Goal: Find specific page/section: Find specific page/section

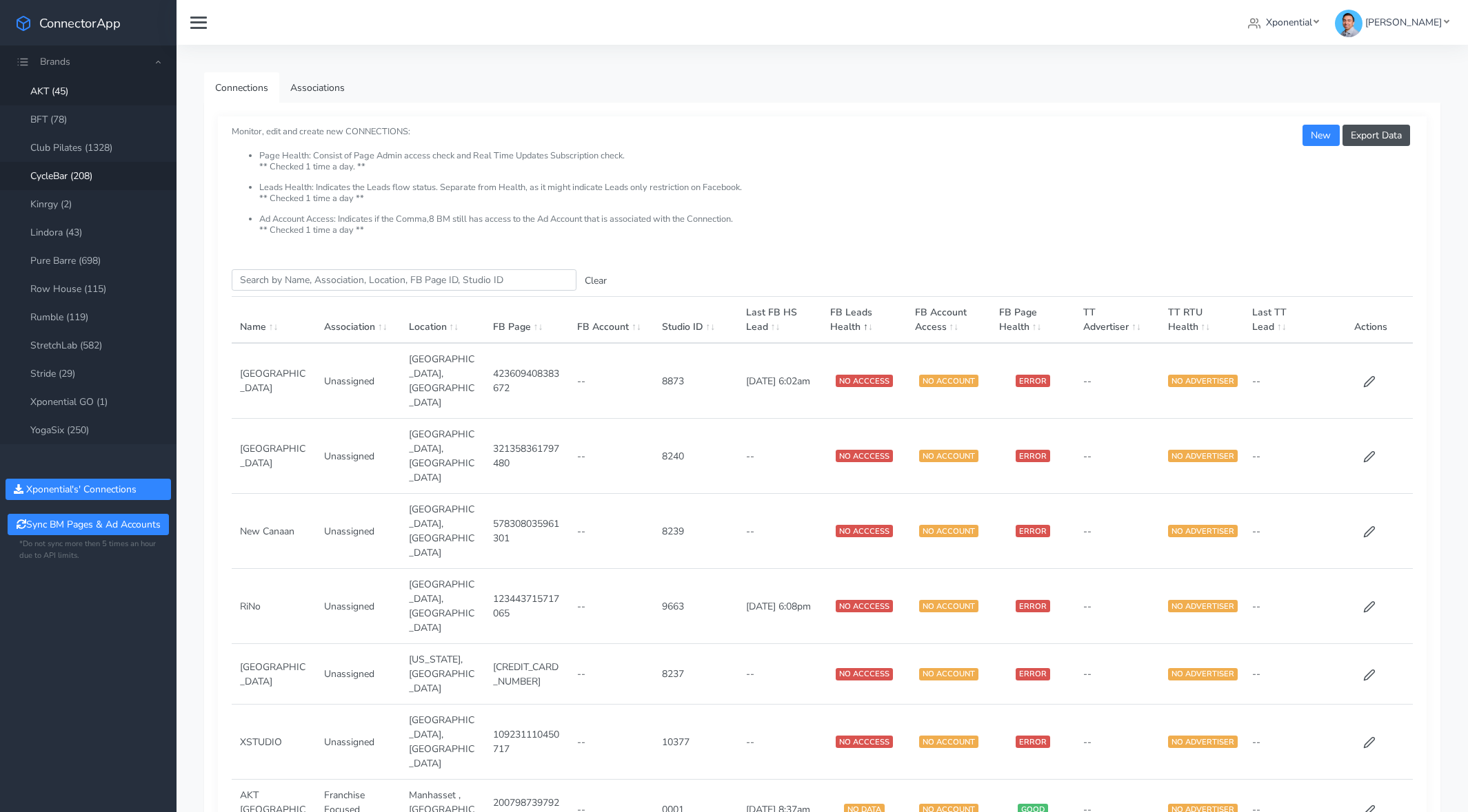
click at [69, 172] on link "CycleBar (208)" at bounding box center [88, 176] width 177 height 28
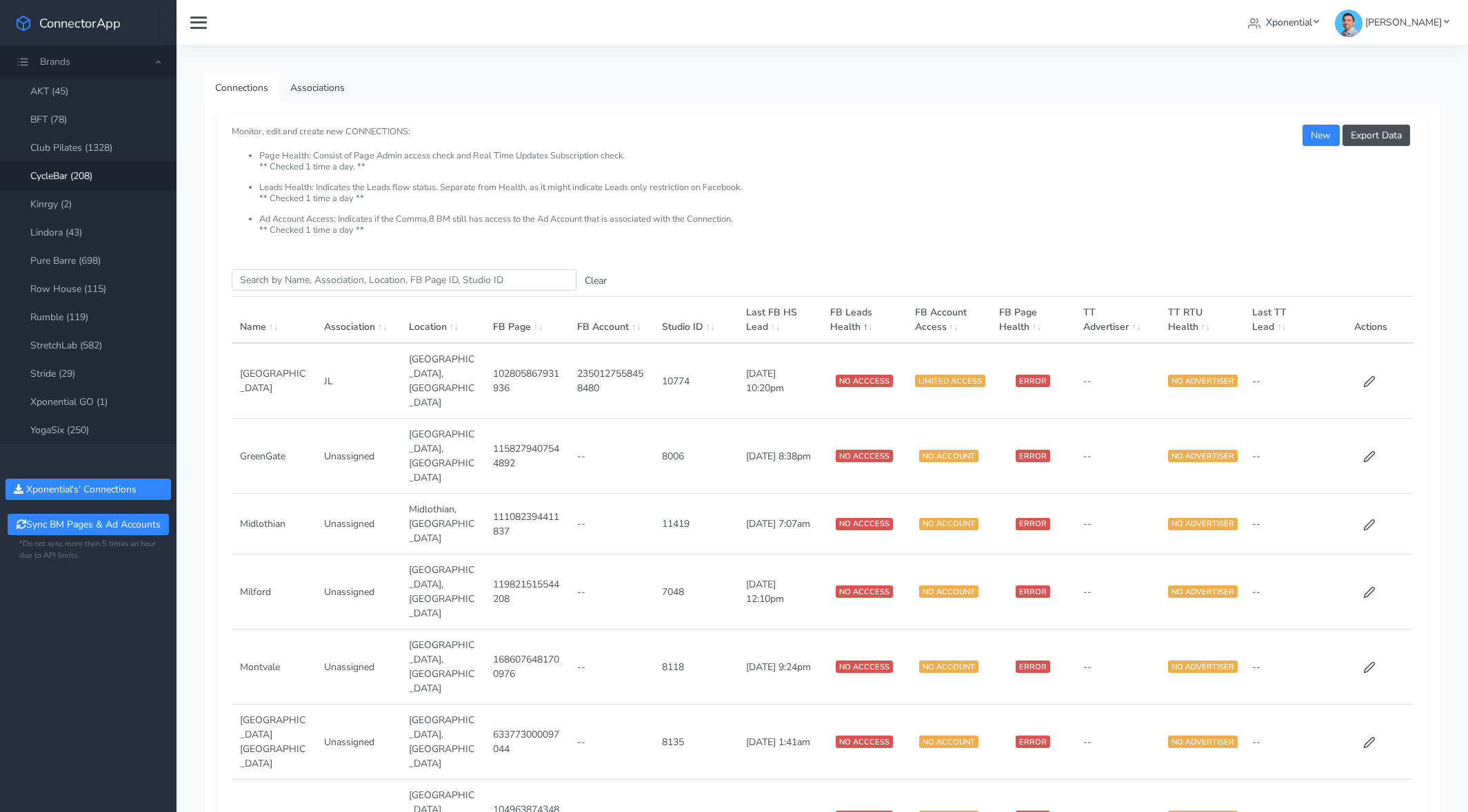
click at [584, 328] on th "FB Account" at bounding box center [611, 320] width 85 height 47
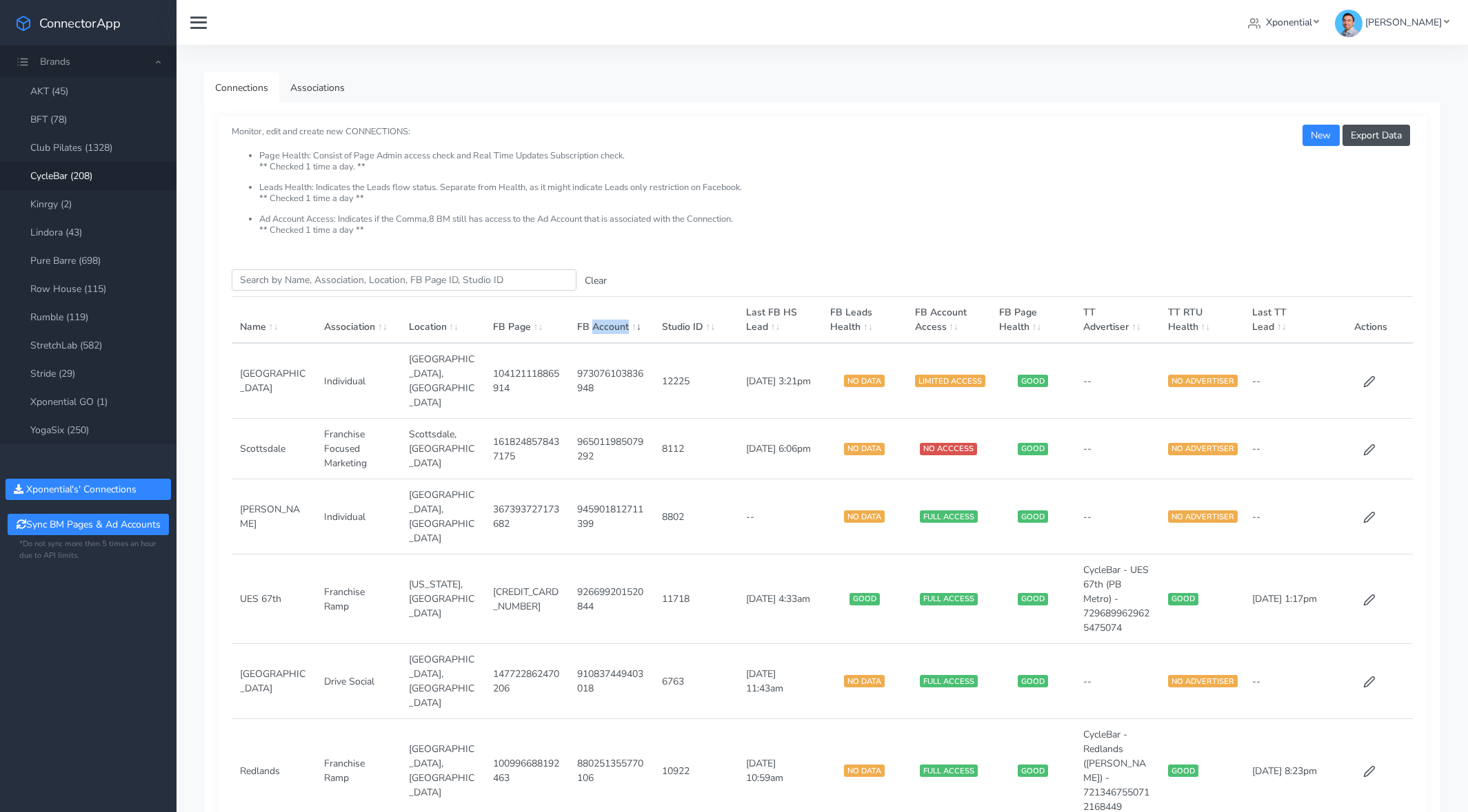
click at [584, 328] on th "FB Account" at bounding box center [611, 320] width 85 height 47
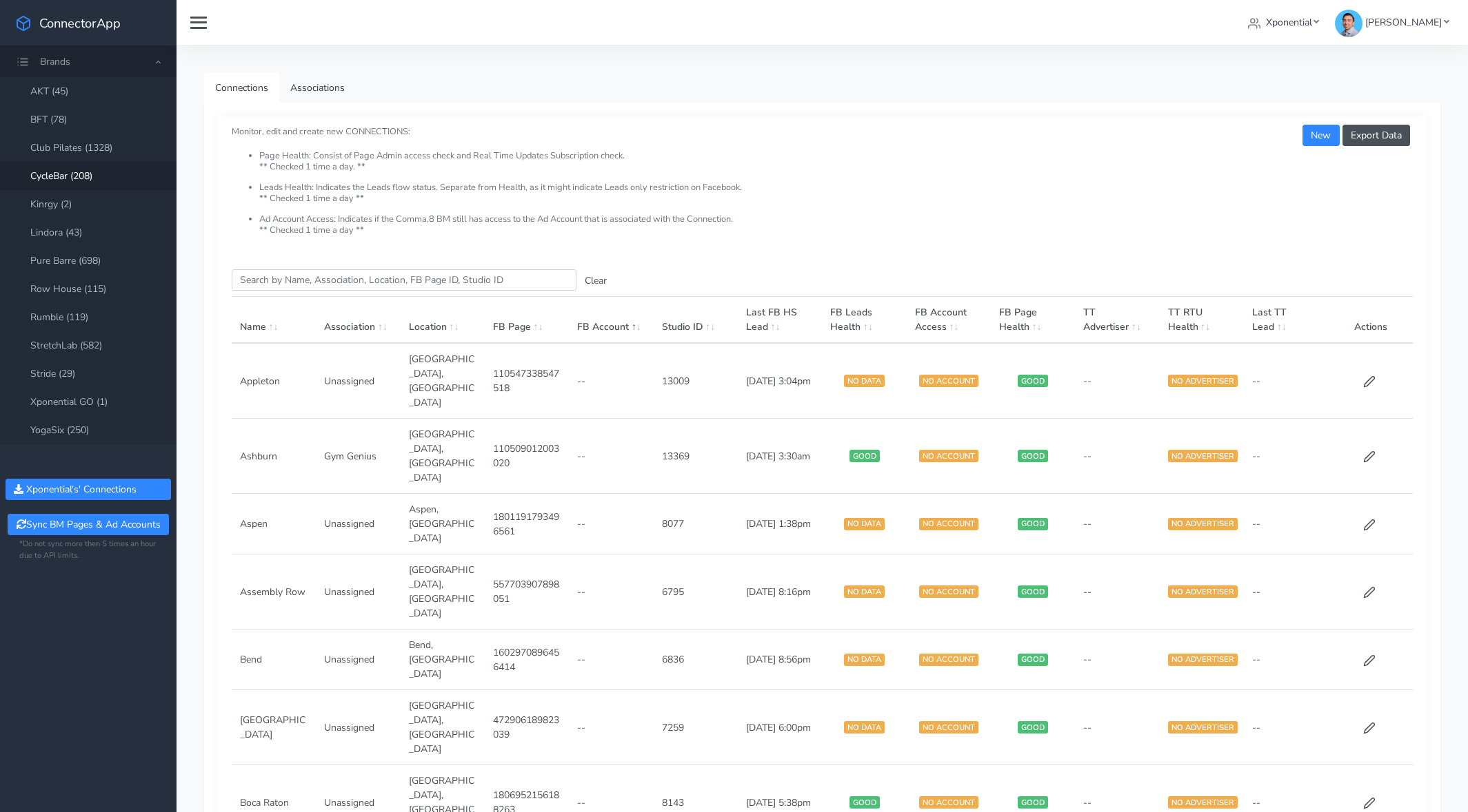
click at [748, 325] on th "Last FB HS Lead" at bounding box center [780, 320] width 85 height 47
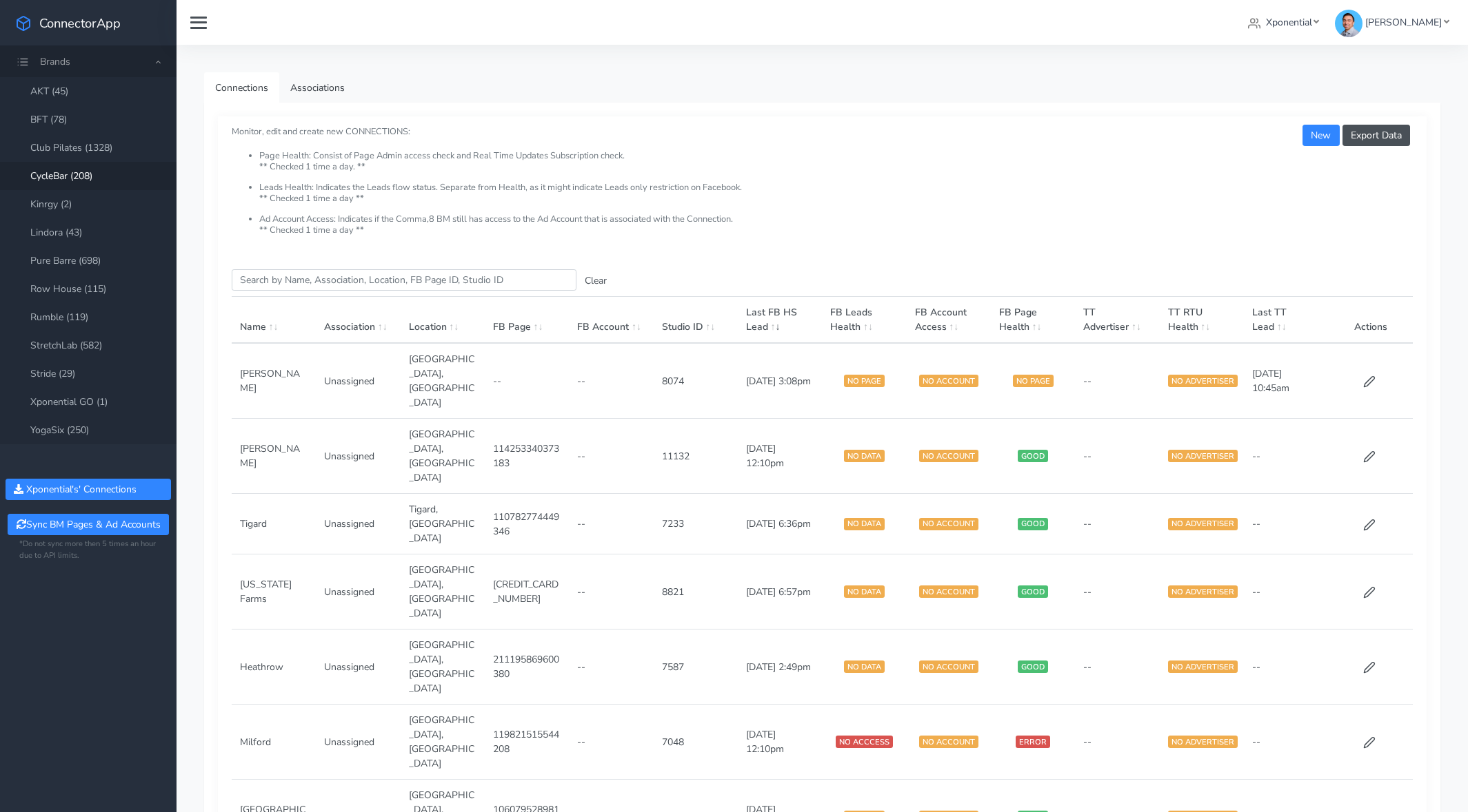
click at [758, 325] on th "Last FB HS Lead" at bounding box center [780, 320] width 85 height 47
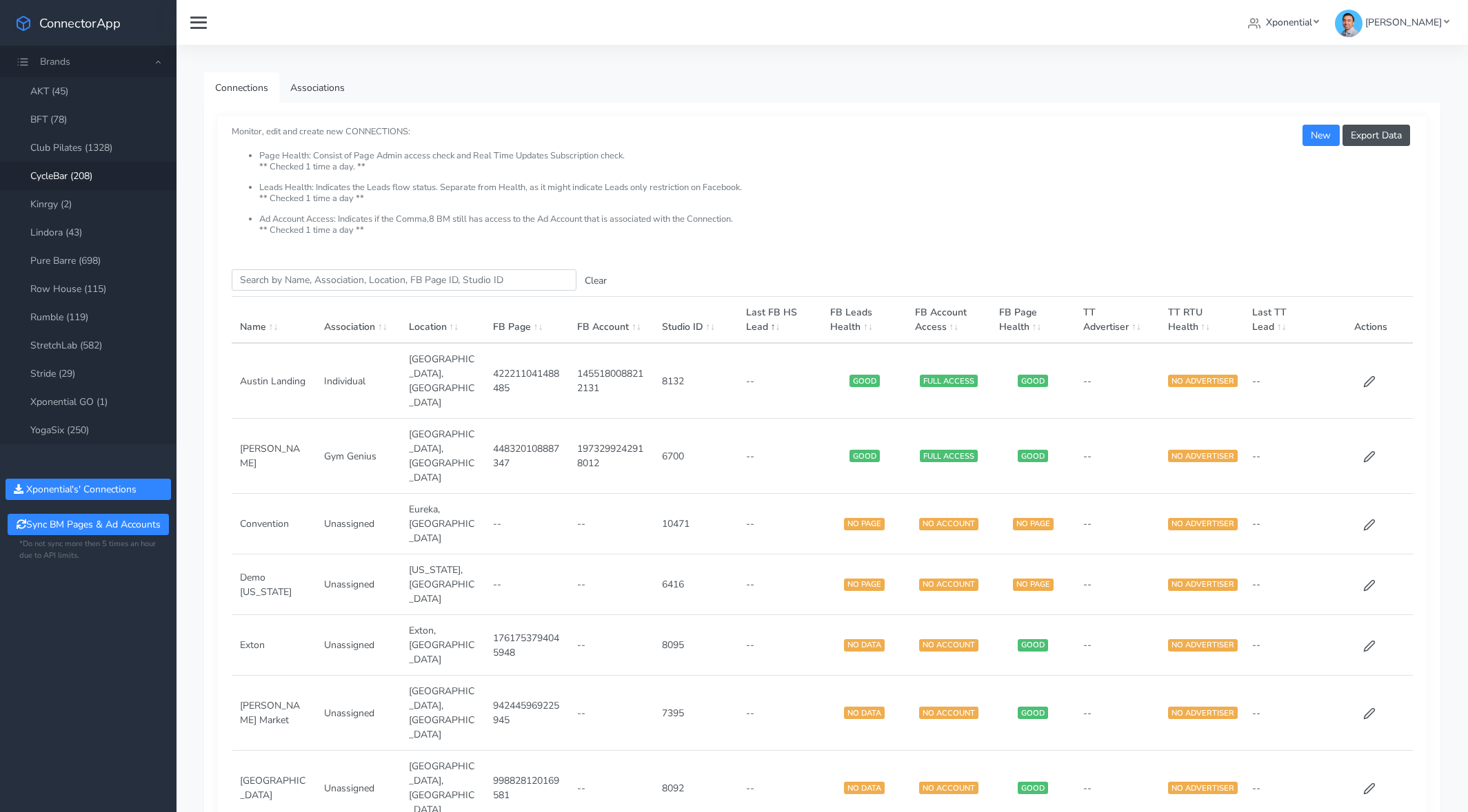
click at [780, 322] on span at bounding box center [774, 327] width 12 height 13
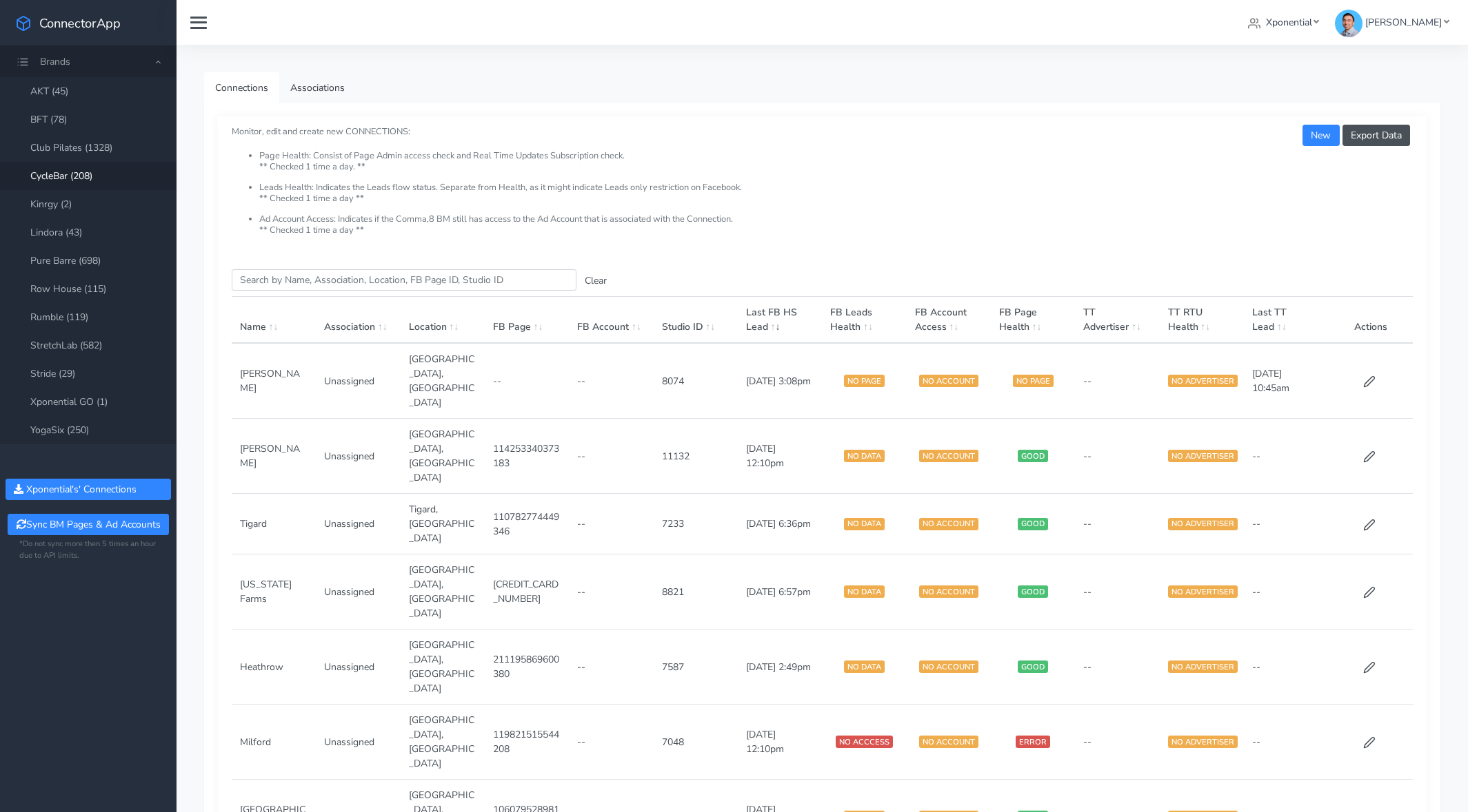
click at [780, 322] on span at bounding box center [774, 327] width 12 height 13
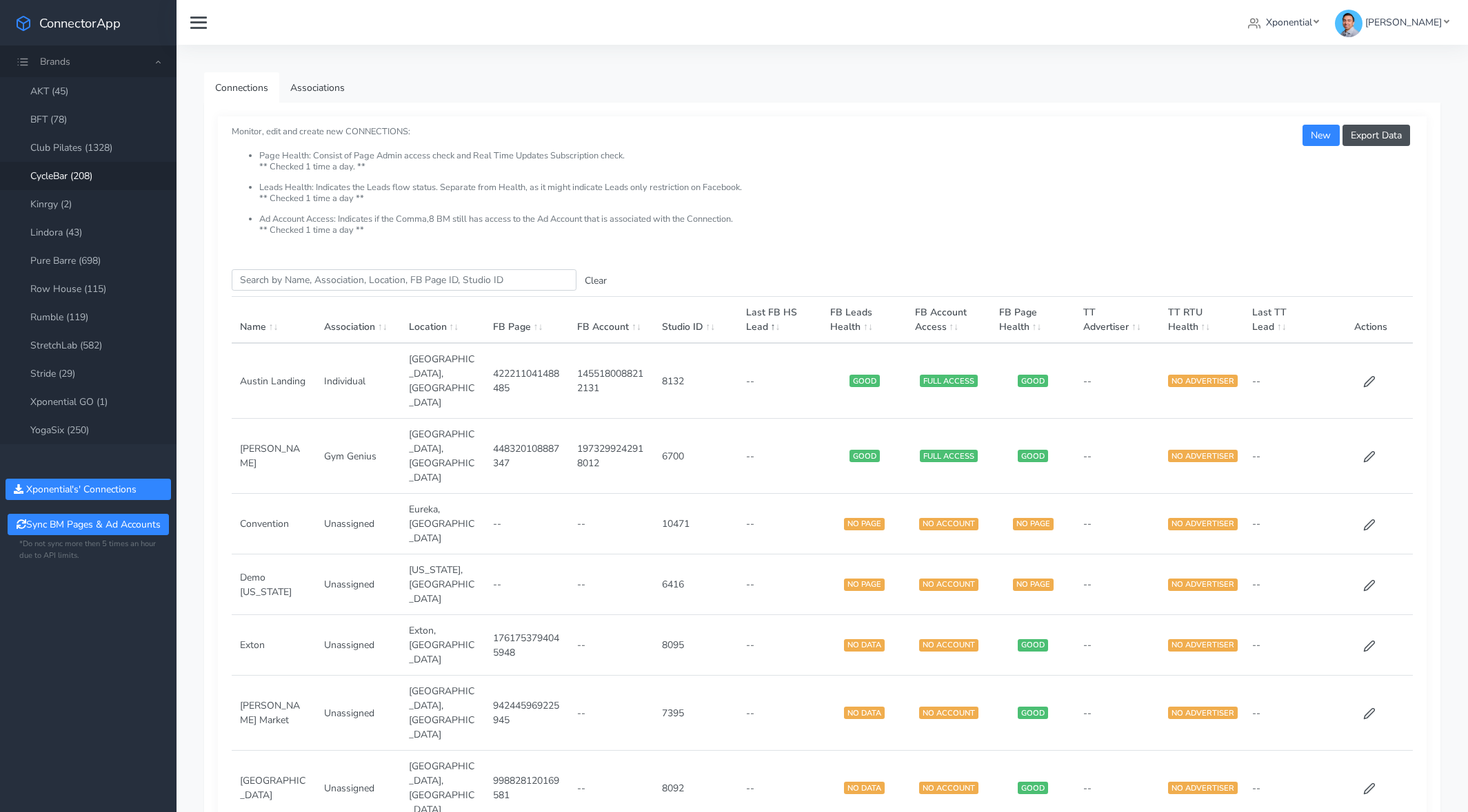
click at [780, 322] on span at bounding box center [774, 327] width 12 height 13
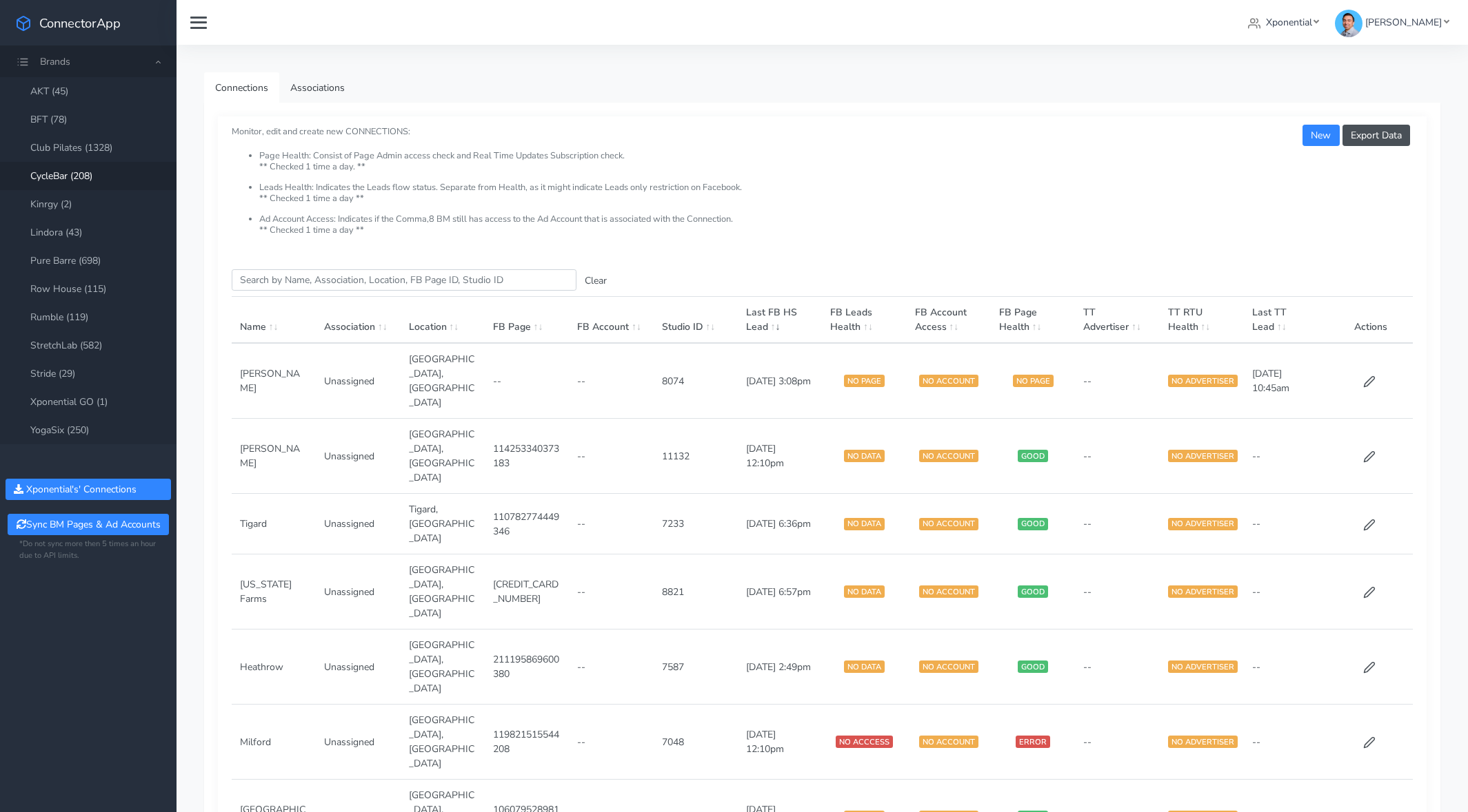
click at [780, 322] on span at bounding box center [774, 327] width 12 height 13
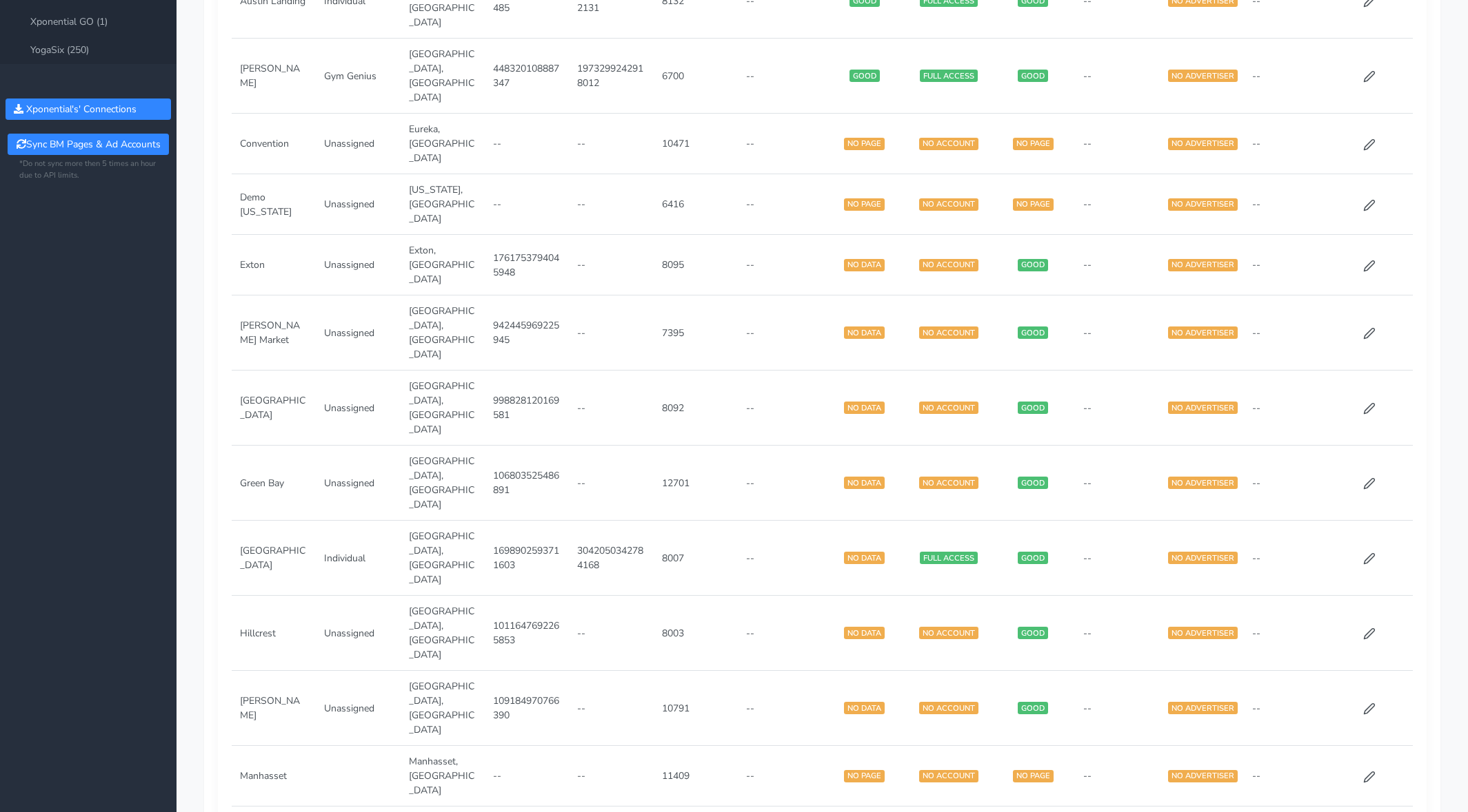
scroll to position [621, 0]
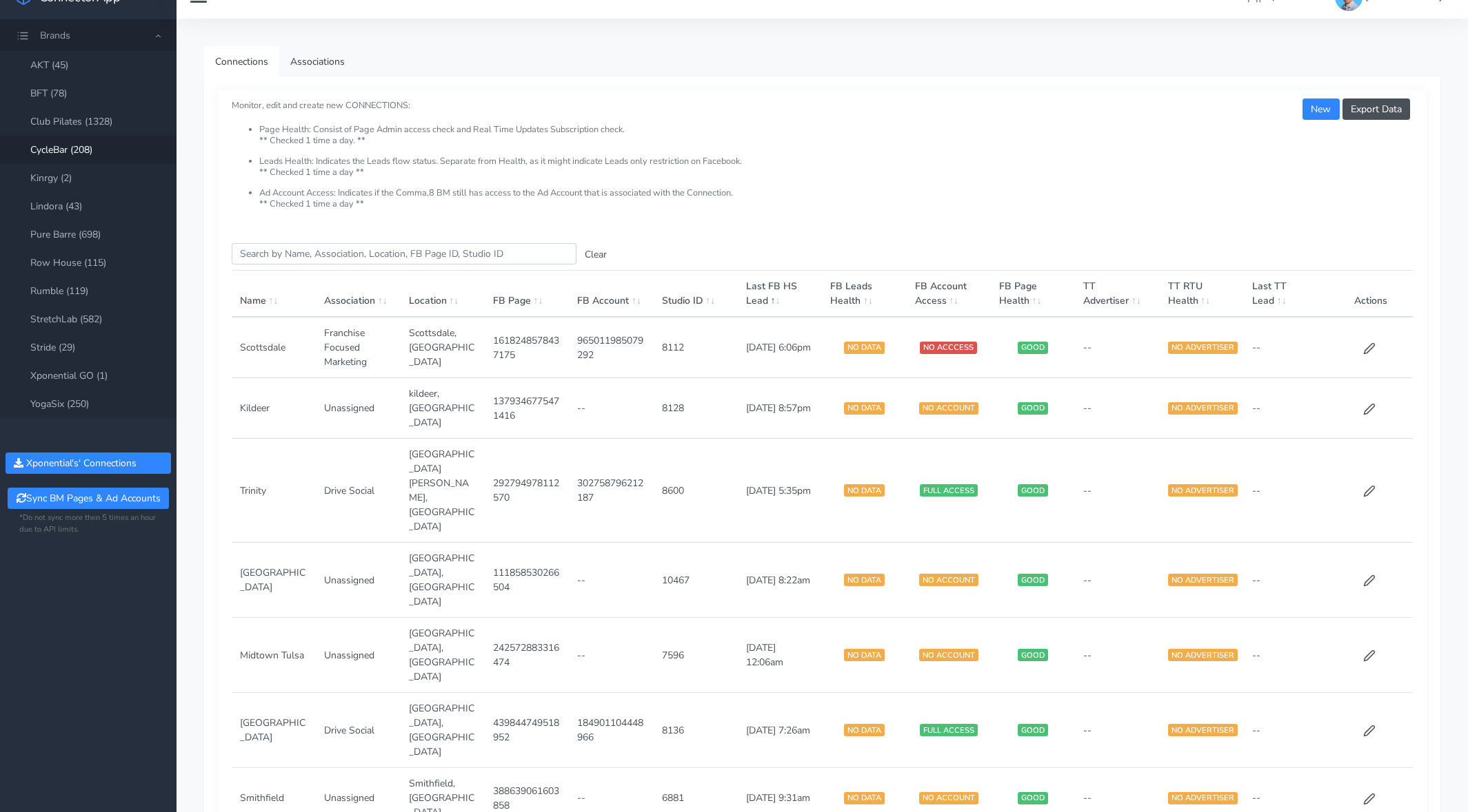
scroll to position [662, 0]
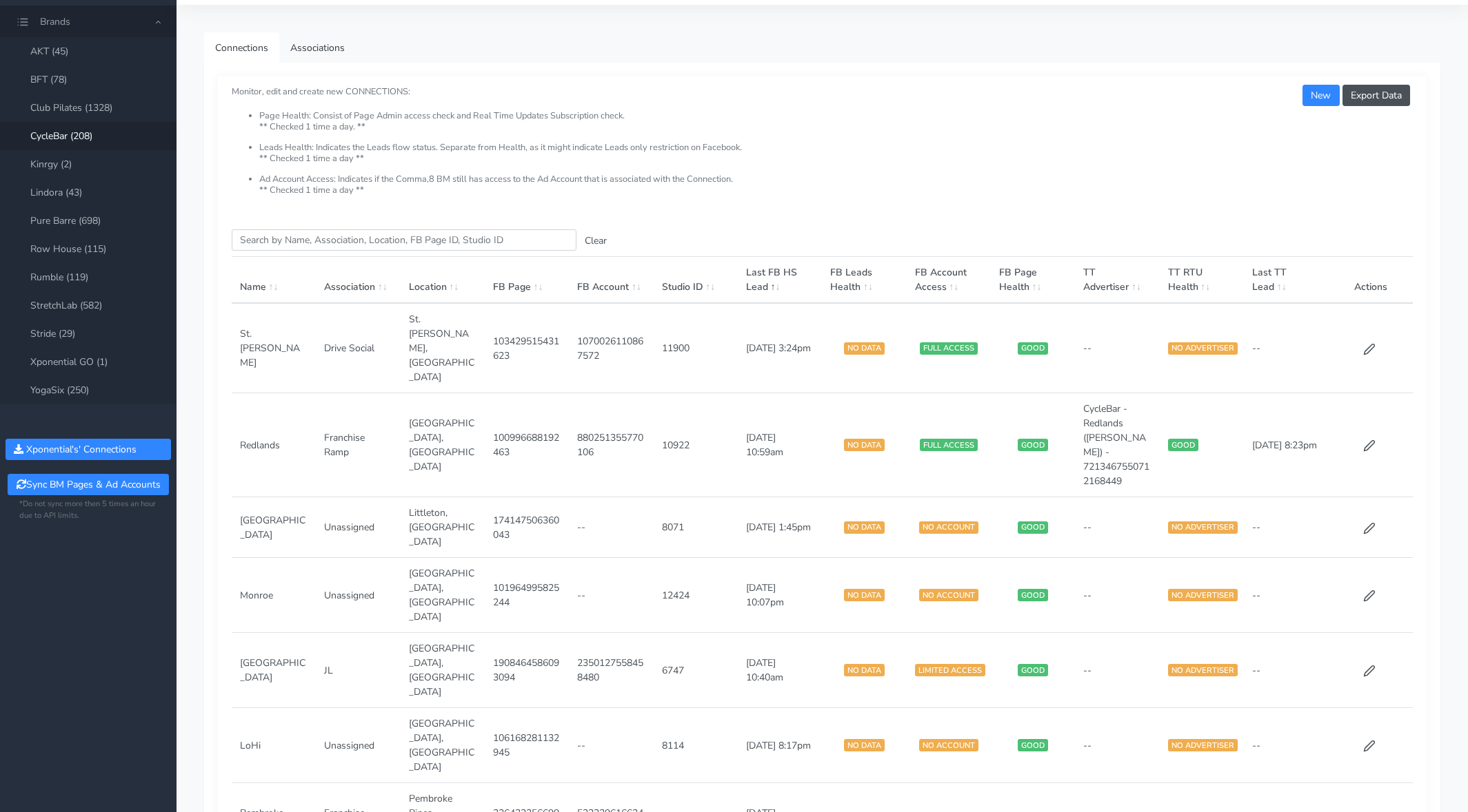
scroll to position [0, 0]
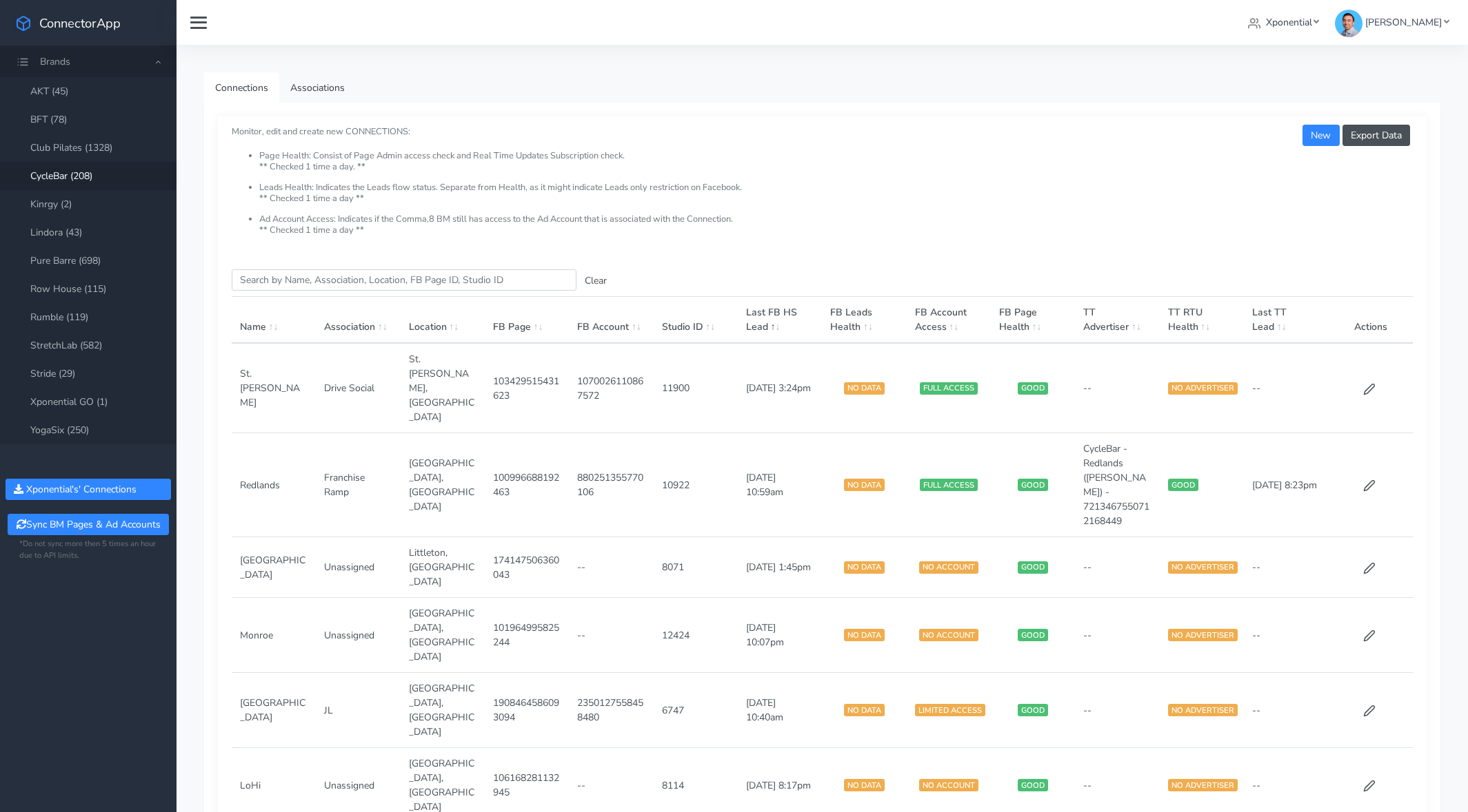
drag, startPoint x: 898, startPoint y: 76, endPoint x: 780, endPoint y: 126, distance: 128.2
click at [896, 77] on ul "Connections Associations" at bounding box center [822, 87] width 1236 height 30
